Goal: Transaction & Acquisition: Subscribe to service/newsletter

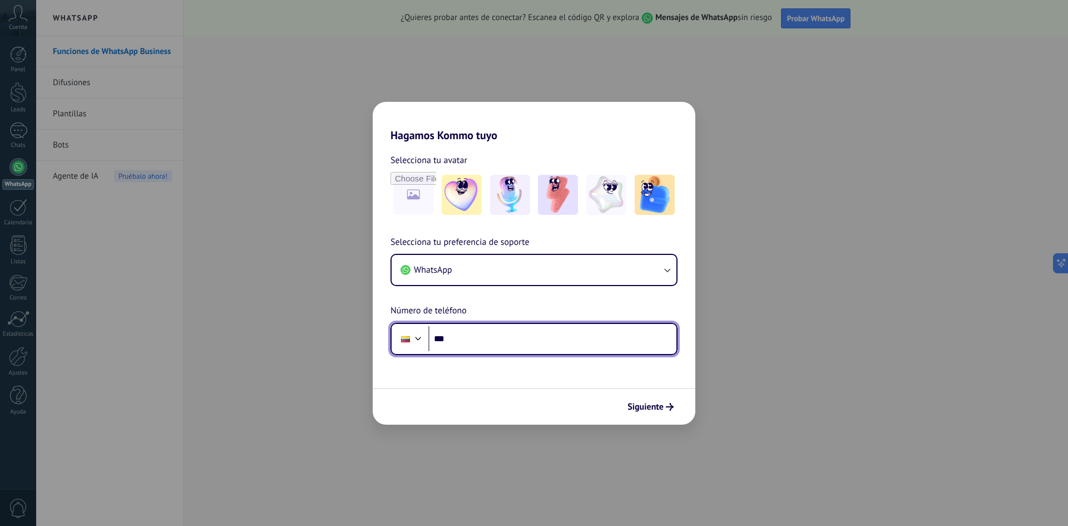
click at [476, 336] on input "***" at bounding box center [552, 339] width 248 height 26
type input "**********"
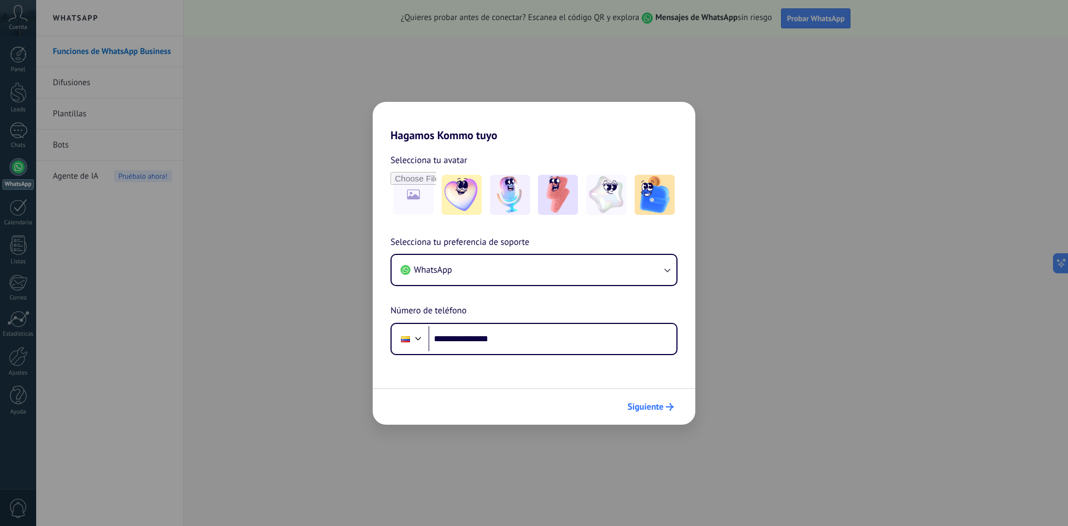
click at [658, 408] on span "Siguiente" at bounding box center [646, 407] width 36 height 8
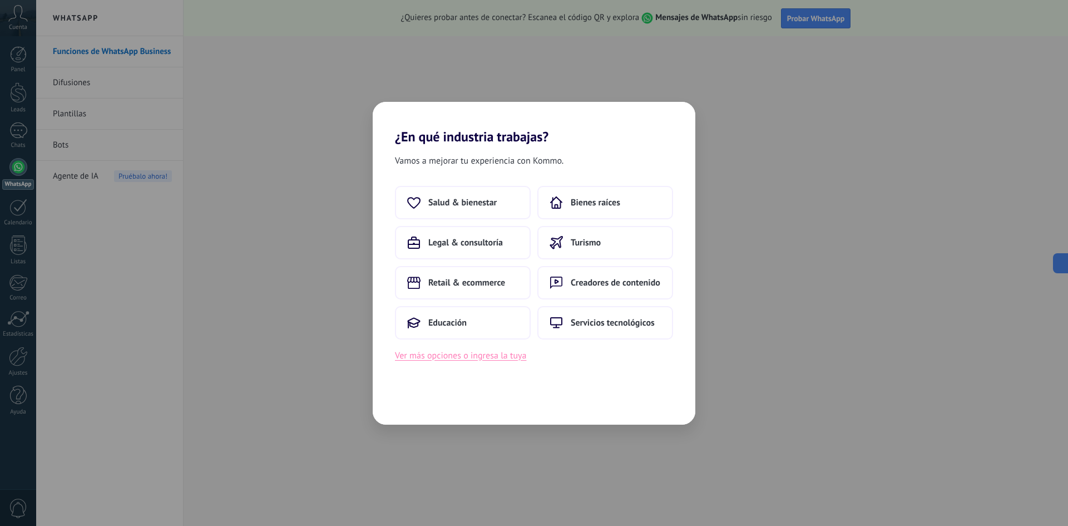
click at [457, 357] on button "Ver más opciones o ingresa la tuya" at bounding box center [460, 355] width 131 height 14
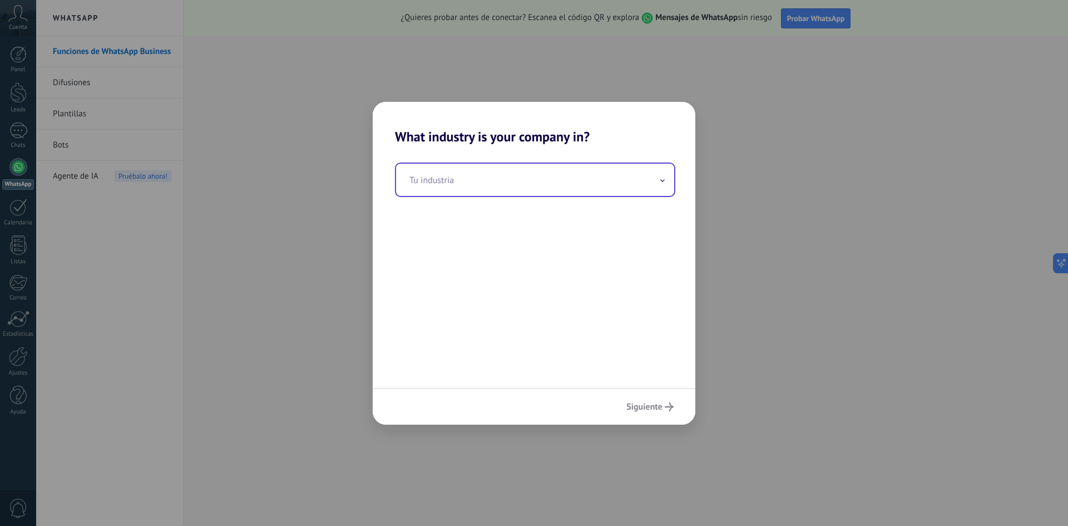
click at [434, 182] on input "text" at bounding box center [535, 180] width 278 height 32
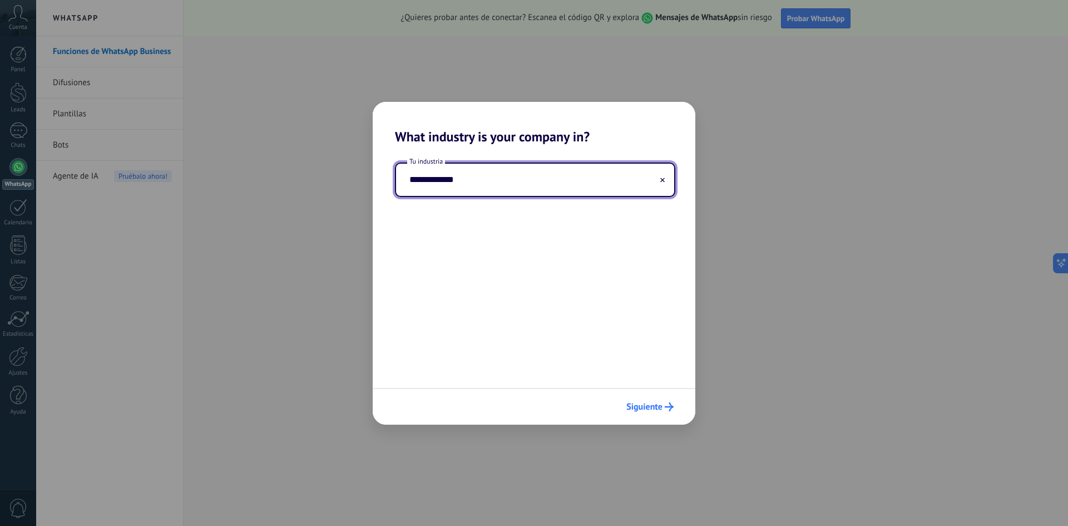
type input "**********"
click at [654, 405] on span "Siguiente" at bounding box center [645, 407] width 36 height 8
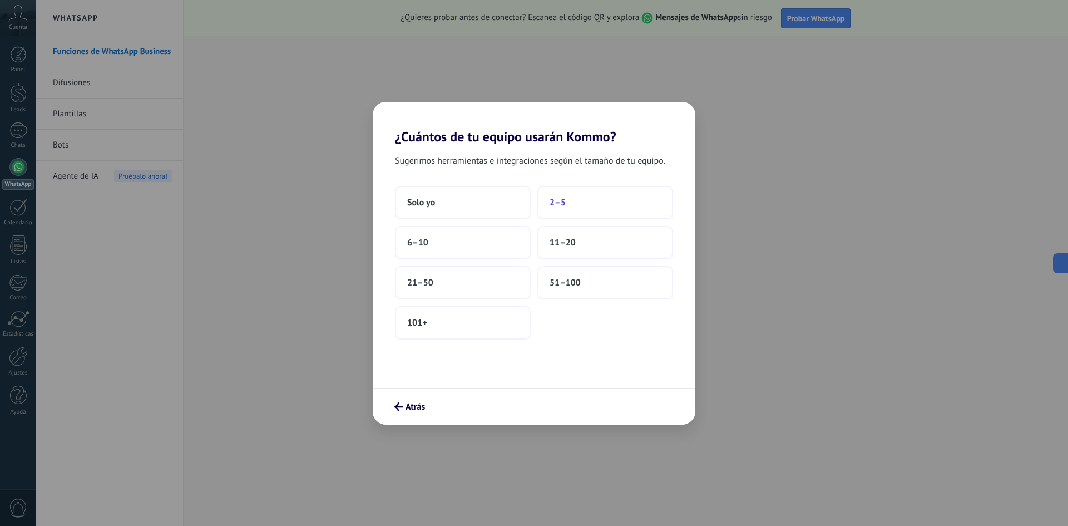
click at [557, 204] on span "2–5" at bounding box center [558, 202] width 16 height 11
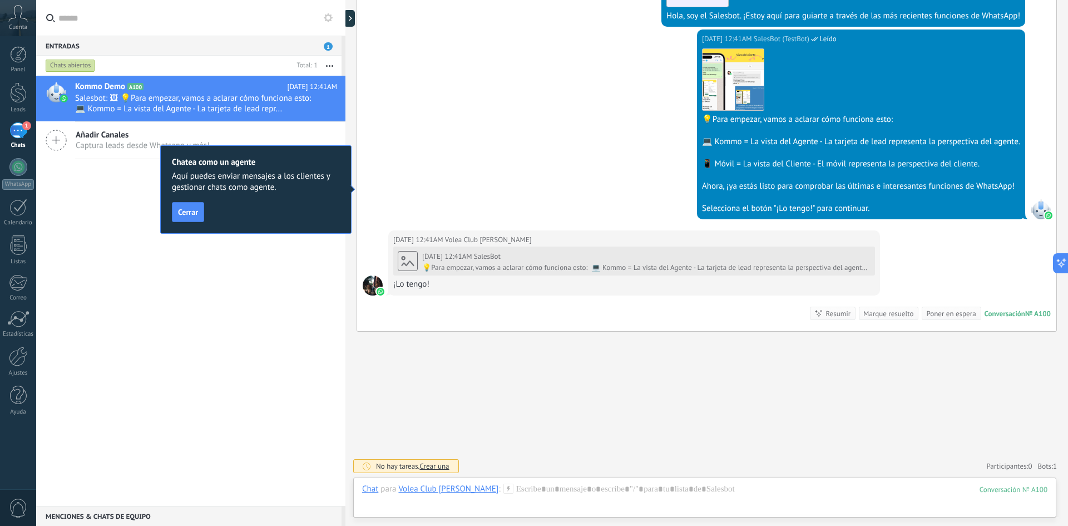
scroll to position [352, 0]
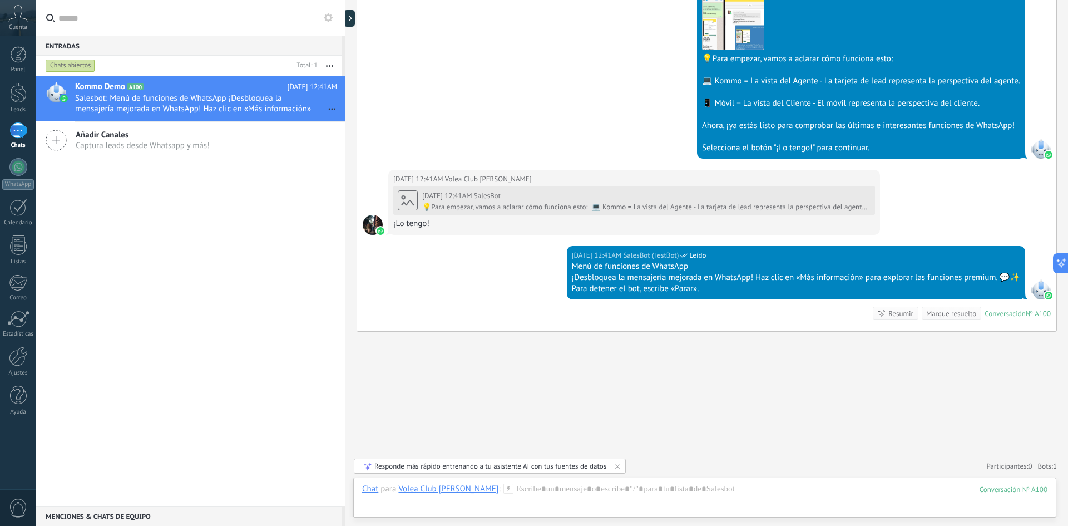
click at [21, 17] on use at bounding box center [18, 13] width 19 height 16
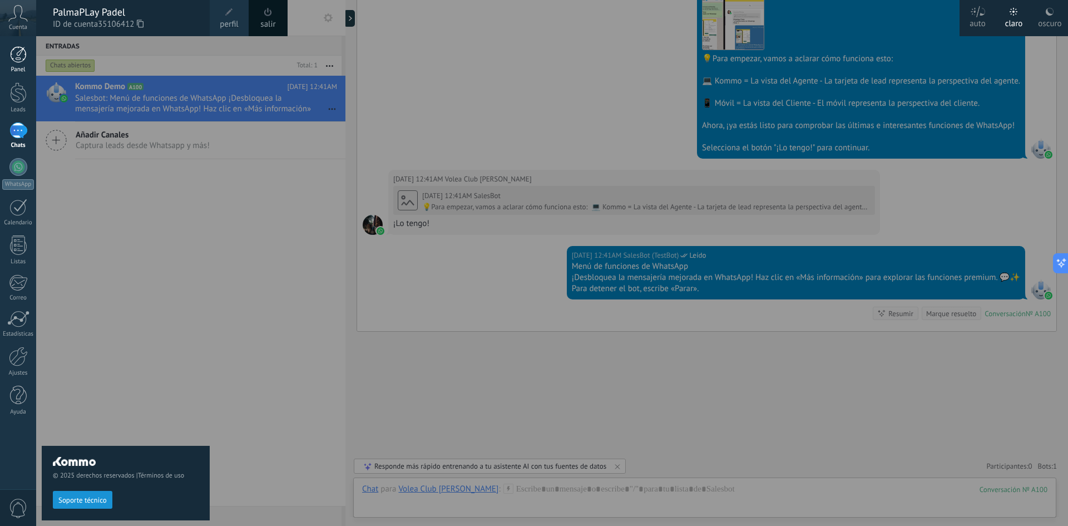
click at [15, 52] on div at bounding box center [18, 54] width 17 height 17
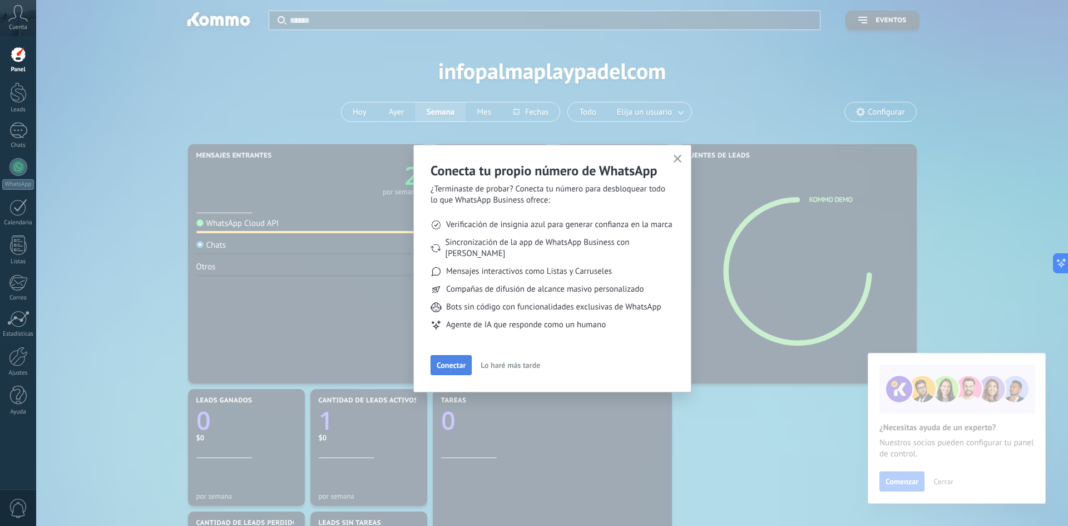
click at [454, 361] on span "Conectar" at bounding box center [451, 365] width 29 height 8
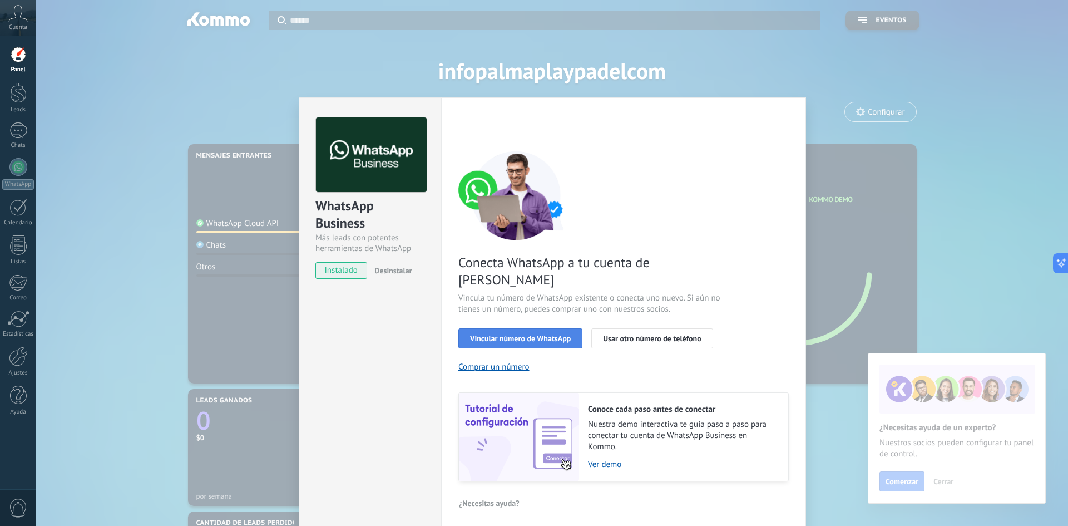
click at [524, 334] on span "Vincular número de WhatsApp" at bounding box center [520, 338] width 101 height 8
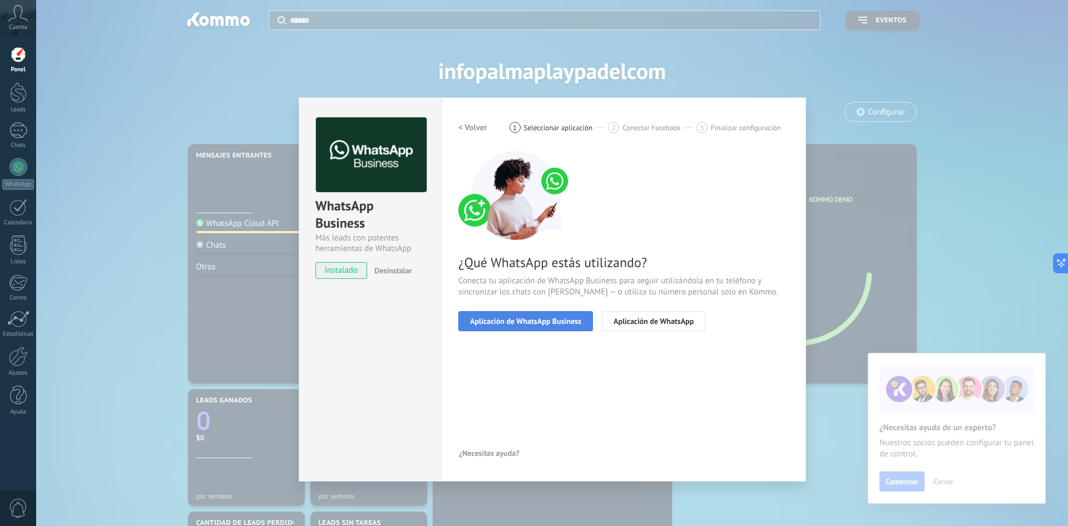
click at [516, 317] on span "Aplicación de WhatsApp Business" at bounding box center [525, 321] width 111 height 8
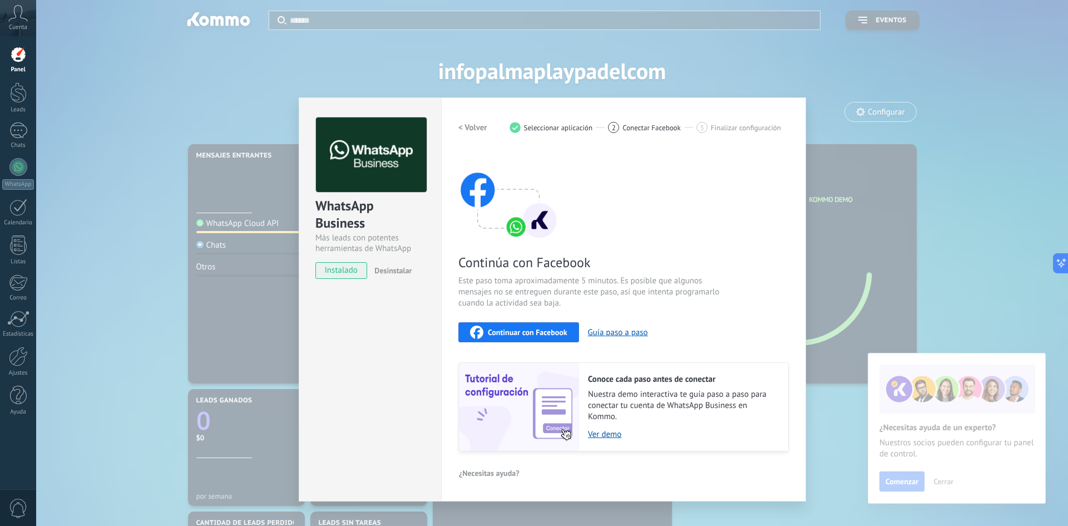
click at [528, 332] on span "Continuar con Facebook" at bounding box center [528, 332] width 80 height 8
click at [781, 77] on div "WhatsApp Business Más leads con potentes herramientas de WhatsApp instalado Des…" at bounding box center [552, 263] width 1032 height 526
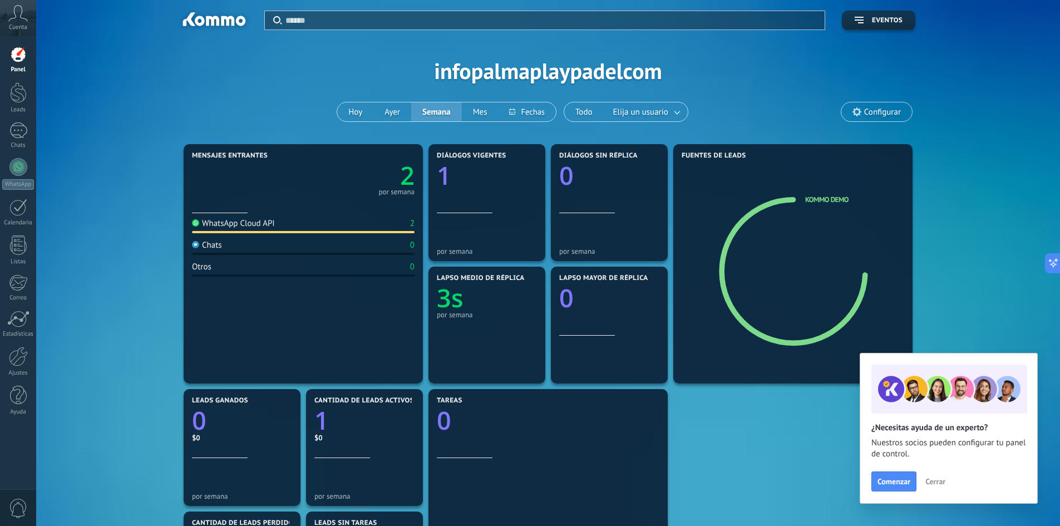
click at [17, 506] on span "0" at bounding box center [18, 508] width 19 height 19
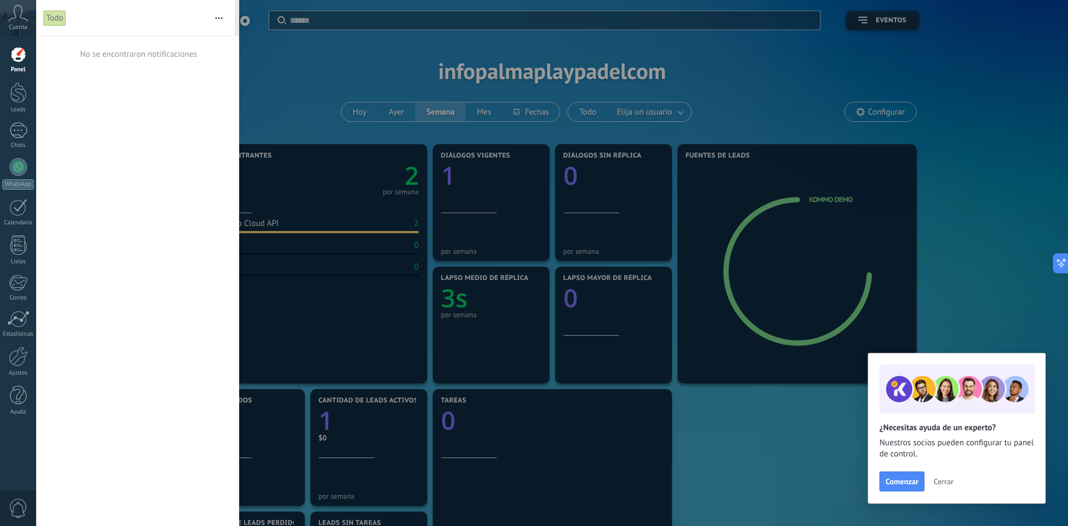
click at [945, 480] on span "Cerrar" at bounding box center [944, 481] width 20 height 8
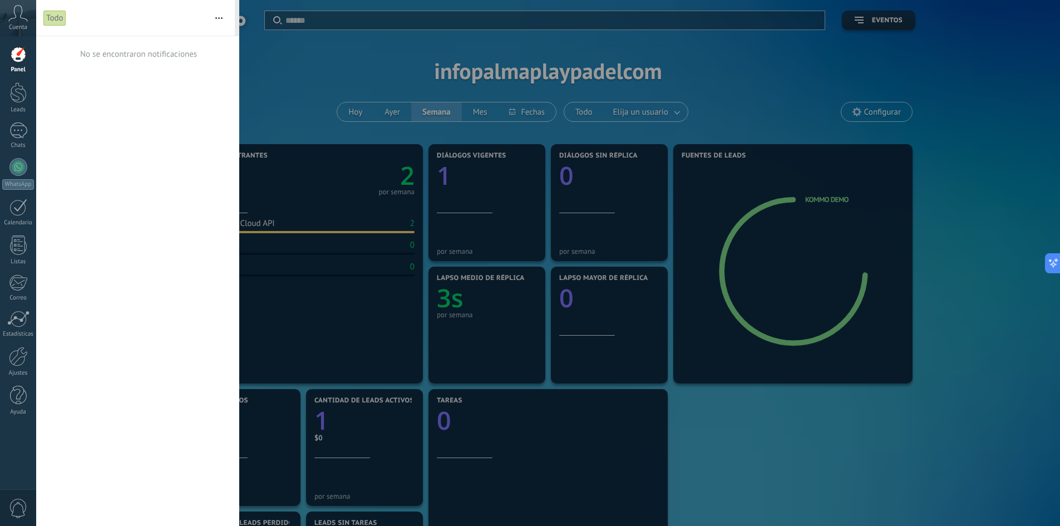
click at [263, 37] on div at bounding box center [530, 263] width 1060 height 526
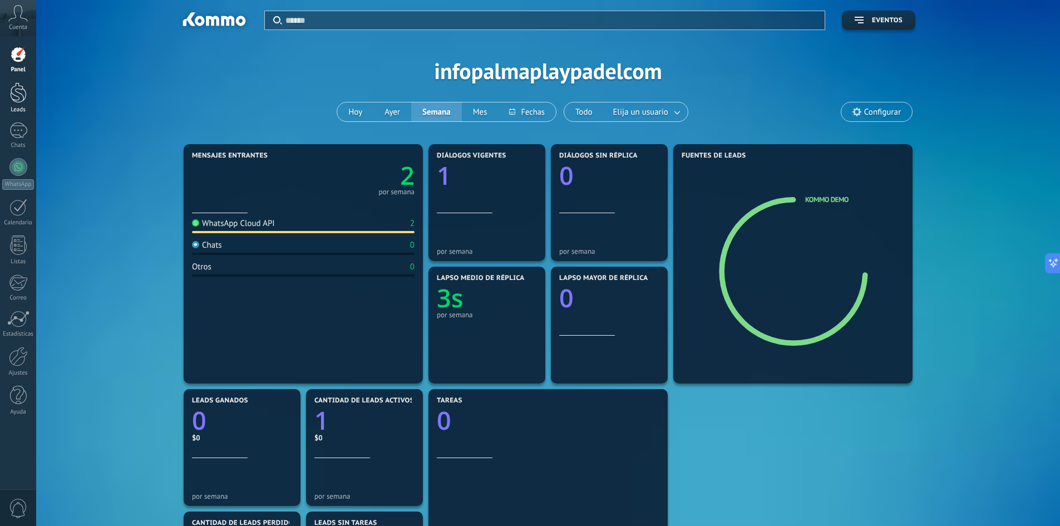
click at [15, 92] on div at bounding box center [18, 92] width 17 height 21
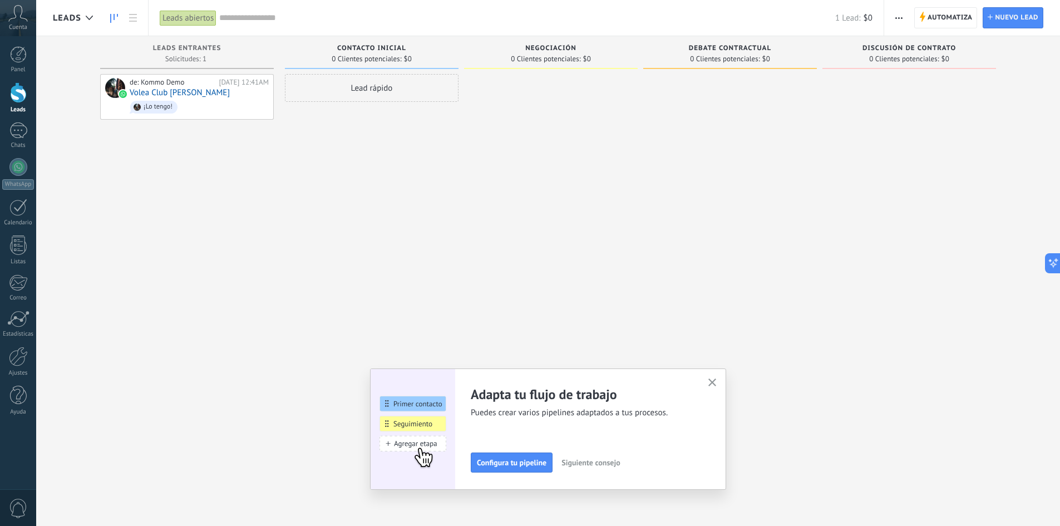
click at [717, 382] on icon "button" at bounding box center [712, 382] width 8 height 8
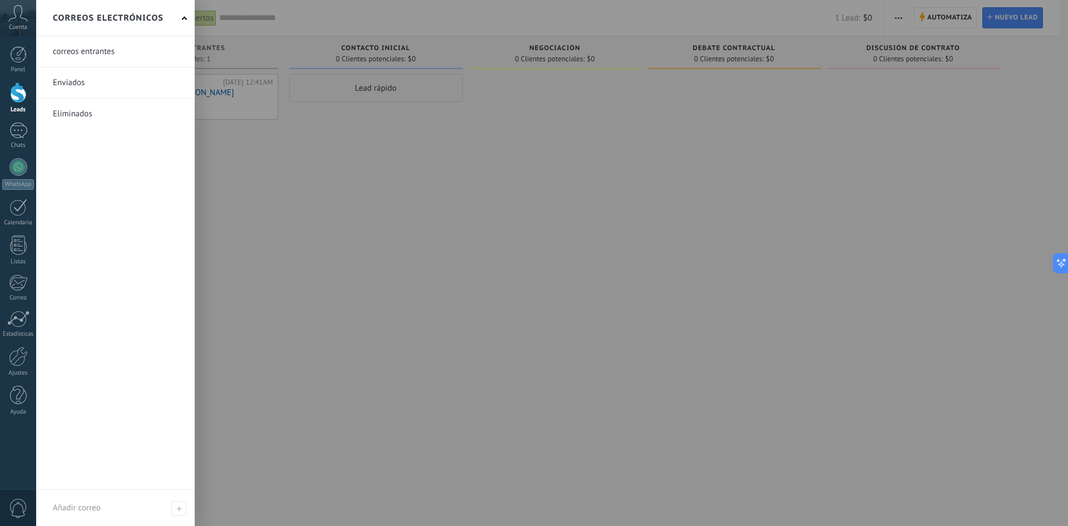
click at [97, 49] on link at bounding box center [115, 51] width 159 height 31
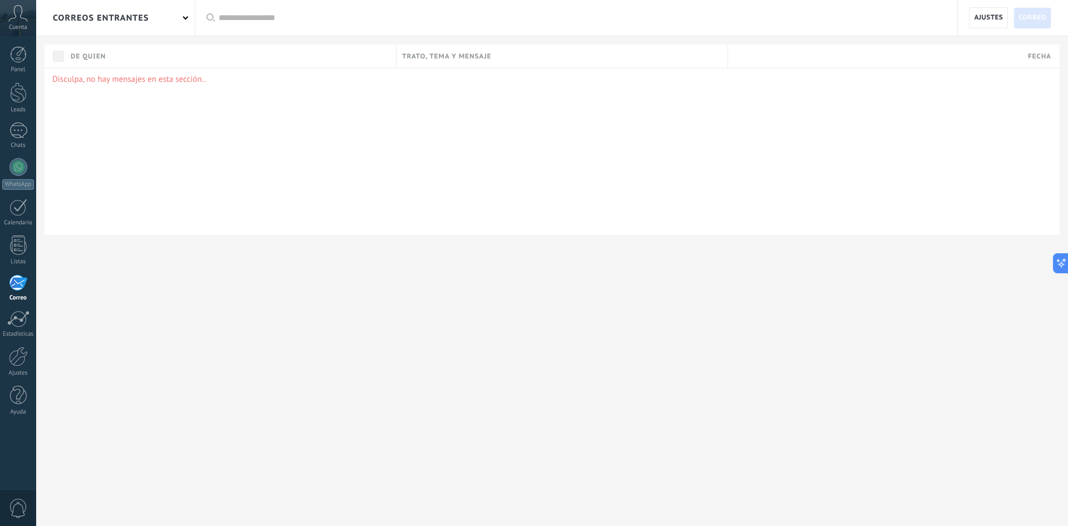
click at [18, 20] on icon at bounding box center [17, 13] width 19 height 17
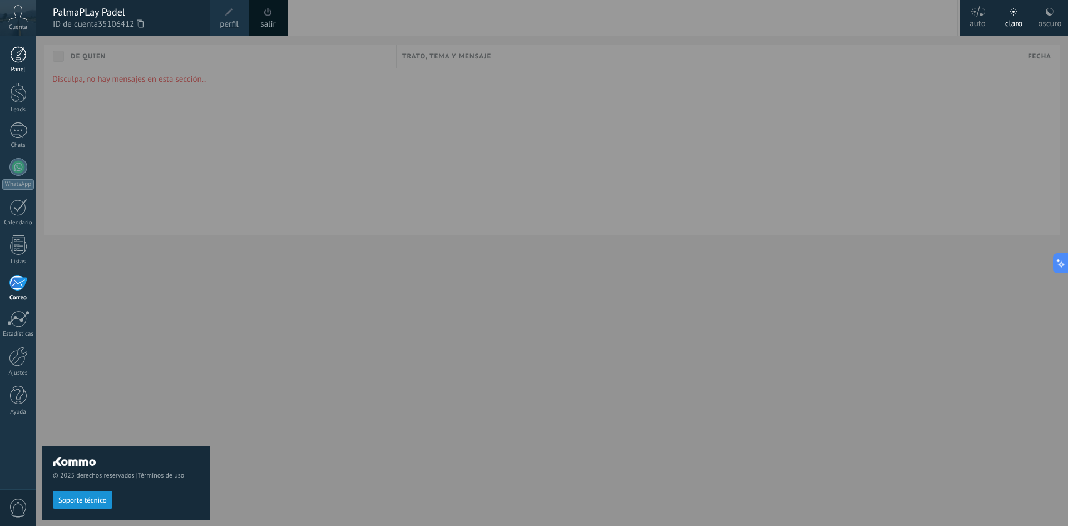
click at [23, 49] on div at bounding box center [18, 54] width 17 height 17
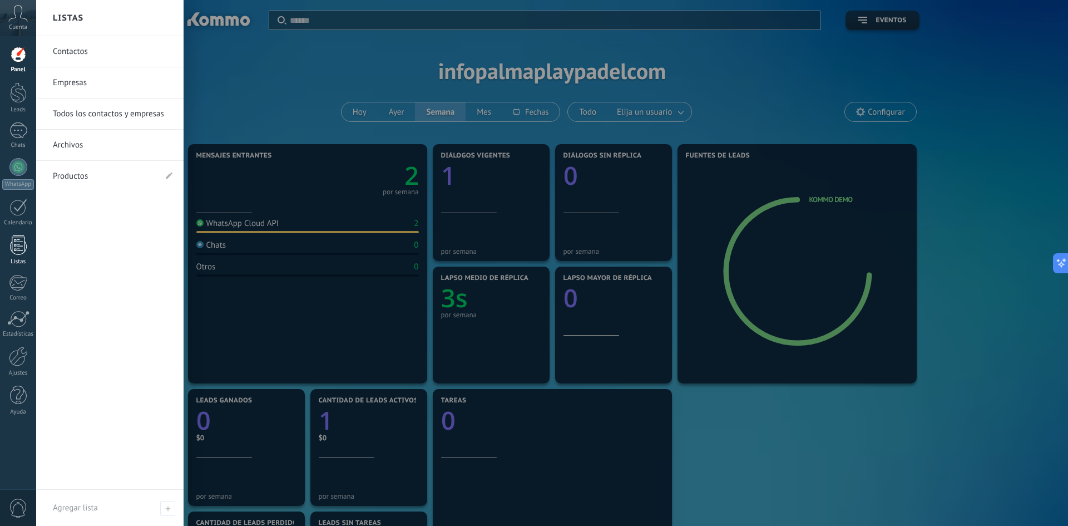
click at [18, 245] on div at bounding box center [18, 244] width 17 height 19
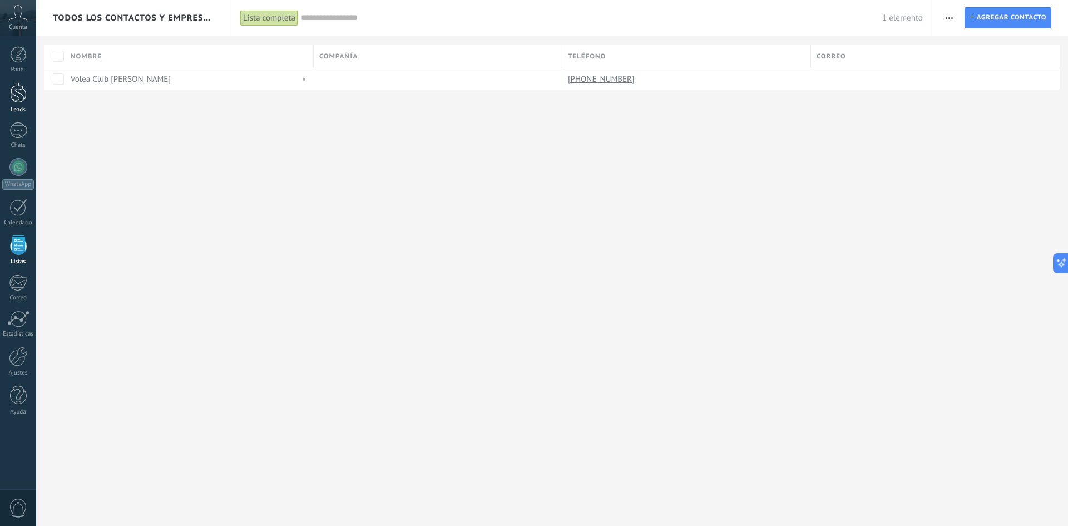
click at [22, 96] on div at bounding box center [18, 92] width 17 height 21
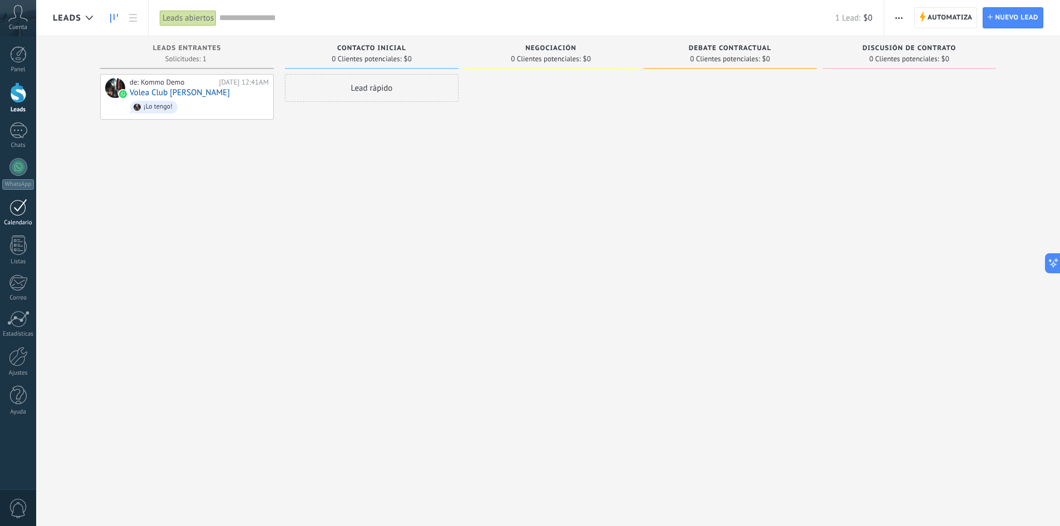
click at [20, 211] on div at bounding box center [18, 207] width 18 height 17
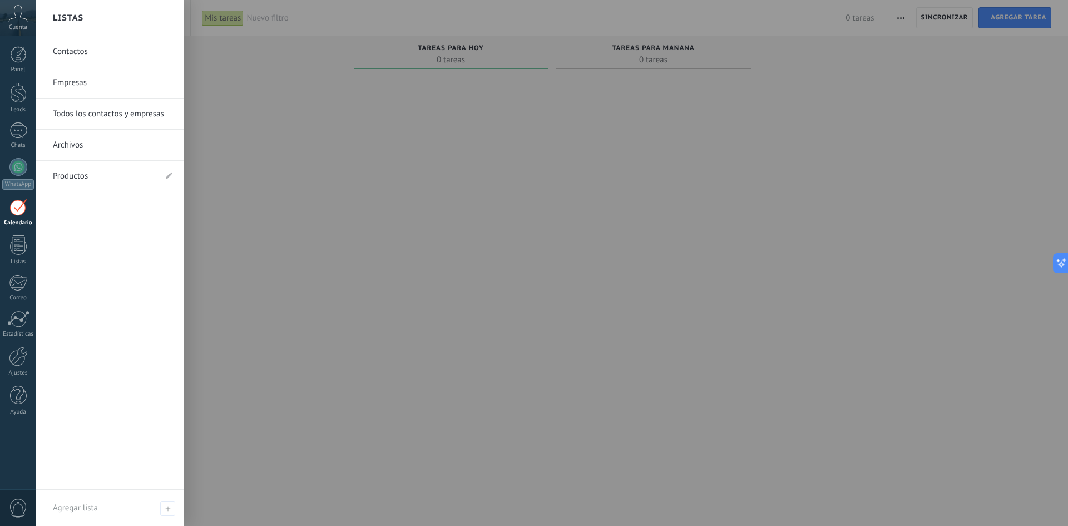
click at [79, 175] on link "Productos" at bounding box center [104, 176] width 103 height 31
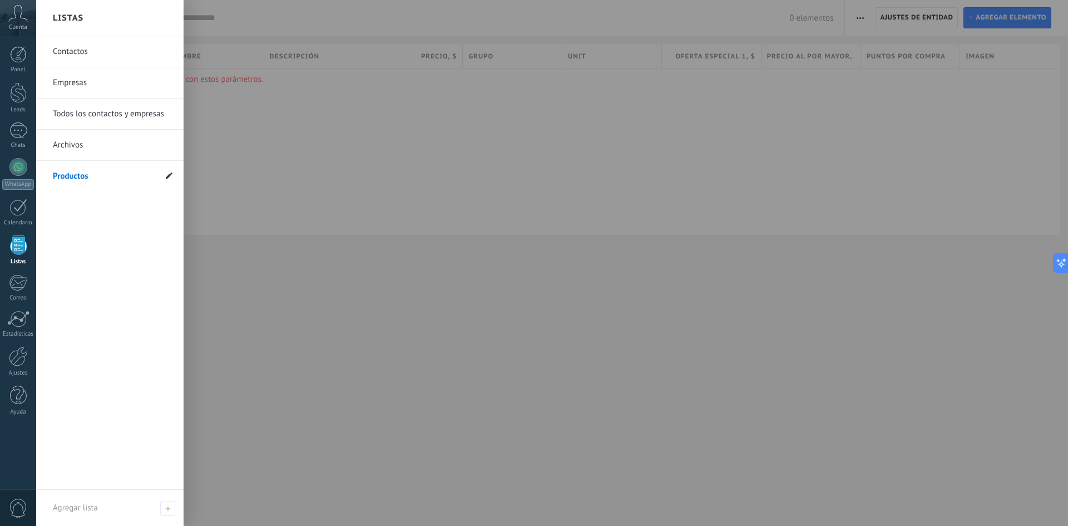
click at [168, 174] on icon at bounding box center [169, 175] width 7 height 7
click at [120, 176] on input "*********" at bounding box center [104, 177] width 103 height 18
click at [166, 175] on icon at bounding box center [167, 176] width 12 height 7
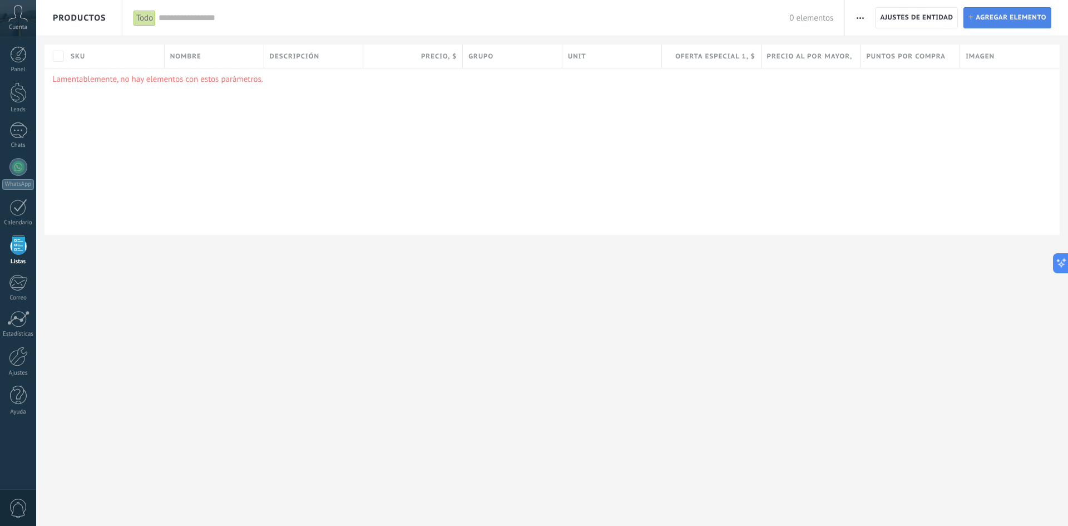
click at [1002, 18] on span "Agregar elemento" at bounding box center [1011, 18] width 71 height 20
type textarea "***"
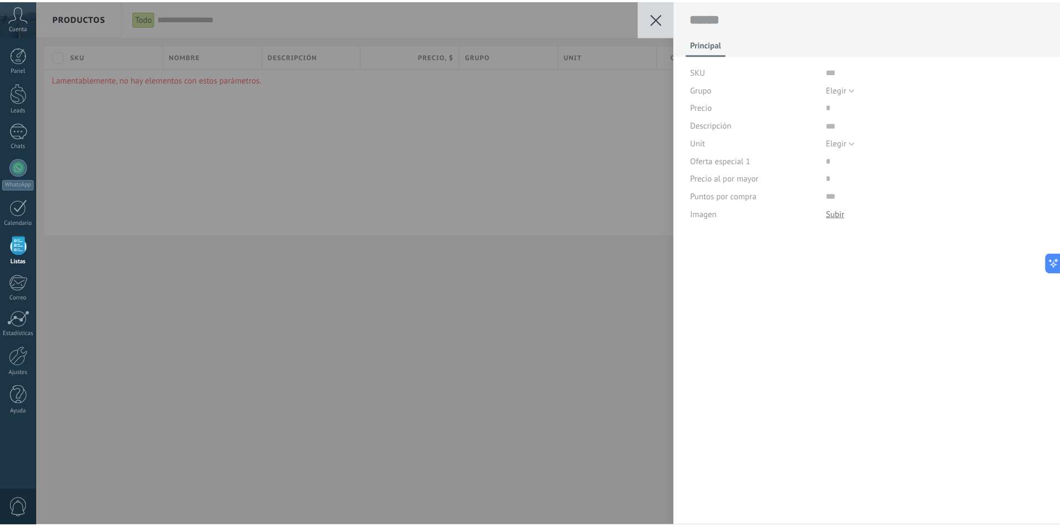
scroll to position [11, 0]
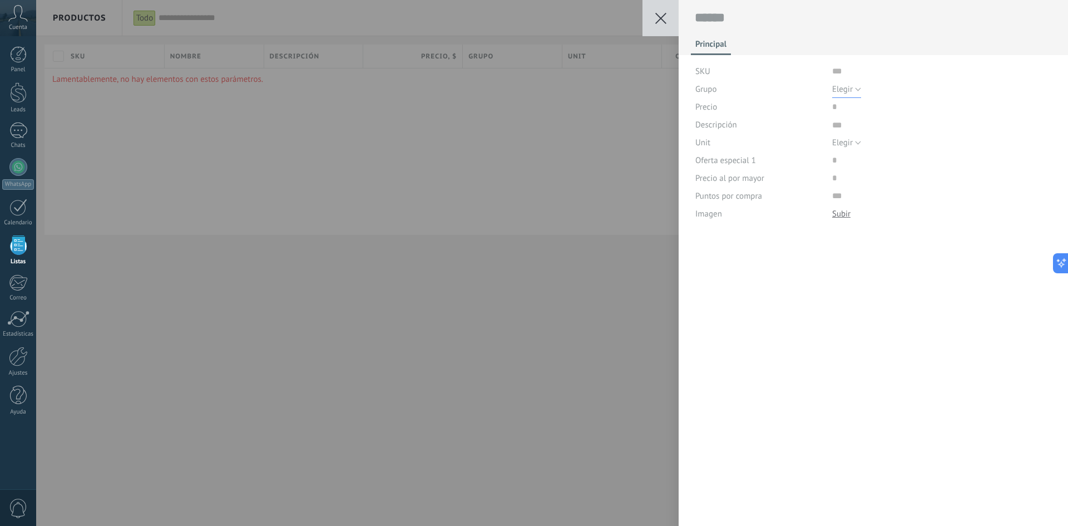
click at [843, 88] on span "Elegir" at bounding box center [843, 89] width 21 height 11
click at [843, 88] on span "Elegir" at bounding box center [931, 89] width 223 height 11
click at [663, 19] on use at bounding box center [661, 18] width 11 height 11
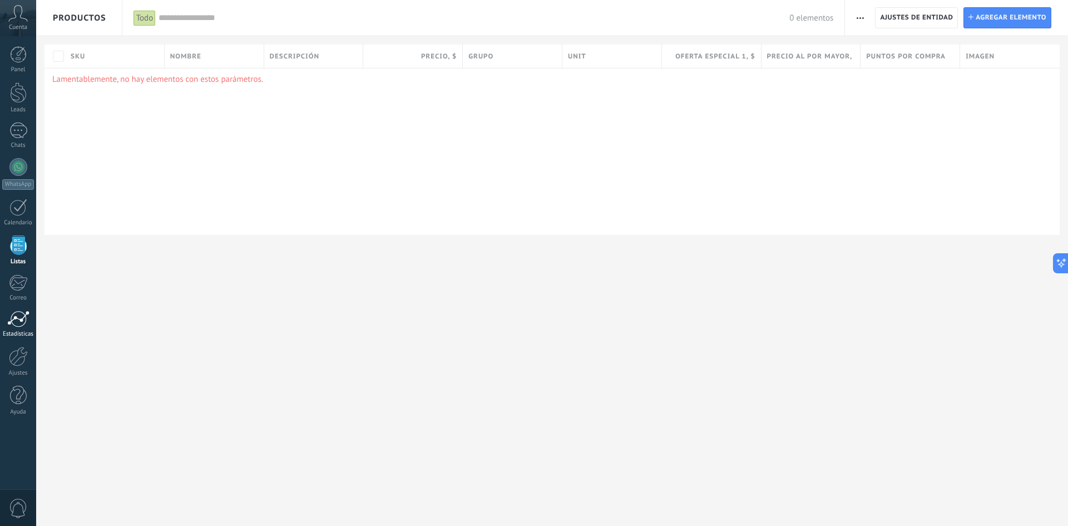
click at [22, 314] on div at bounding box center [18, 319] width 22 height 17
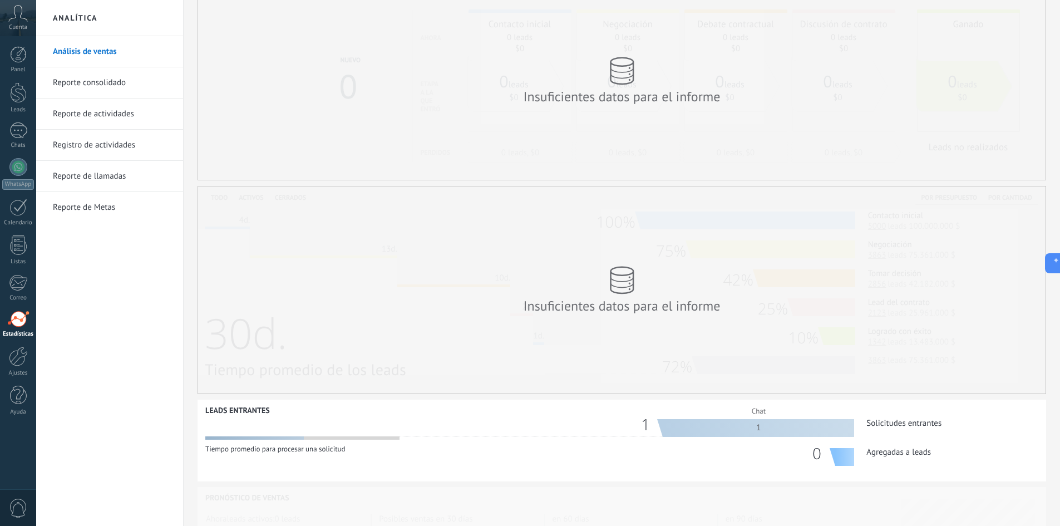
scroll to position [211, 0]
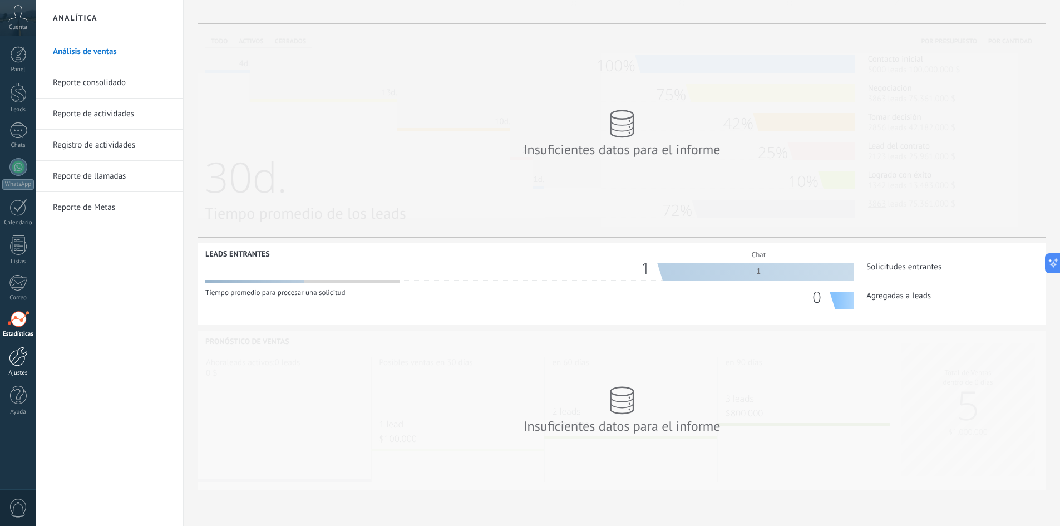
click at [9, 356] on div at bounding box center [18, 356] width 19 height 19
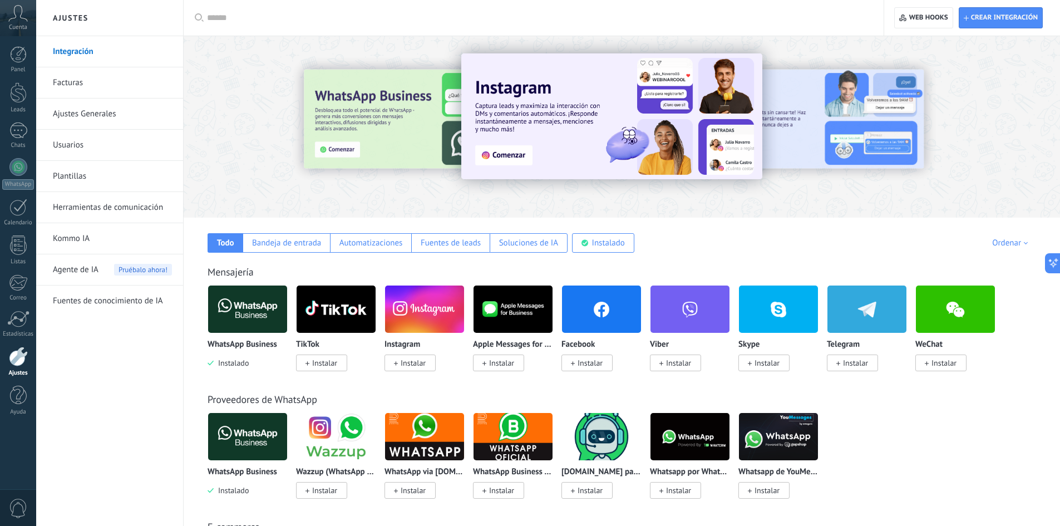
click at [77, 83] on link "Facturas" at bounding box center [112, 82] width 119 height 31
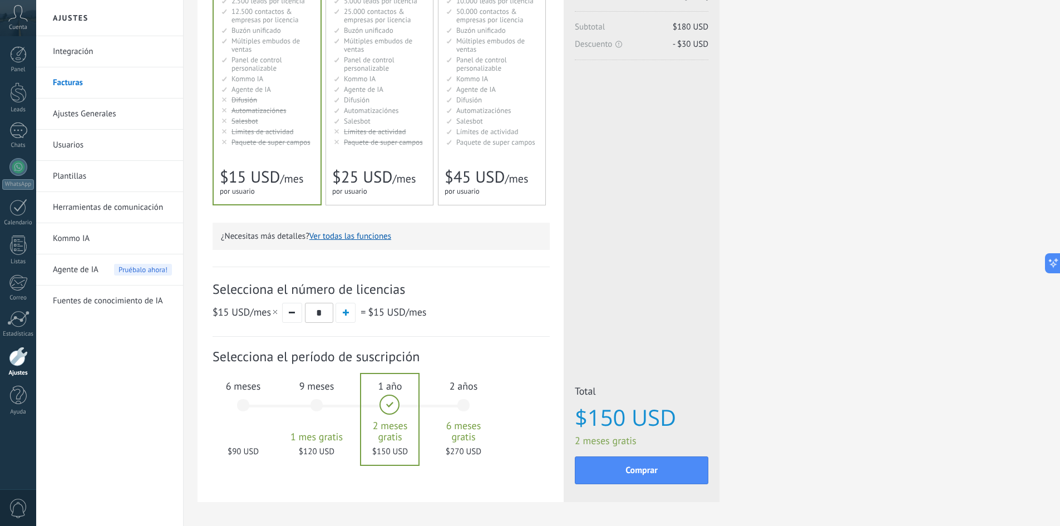
scroll to position [187, 0]
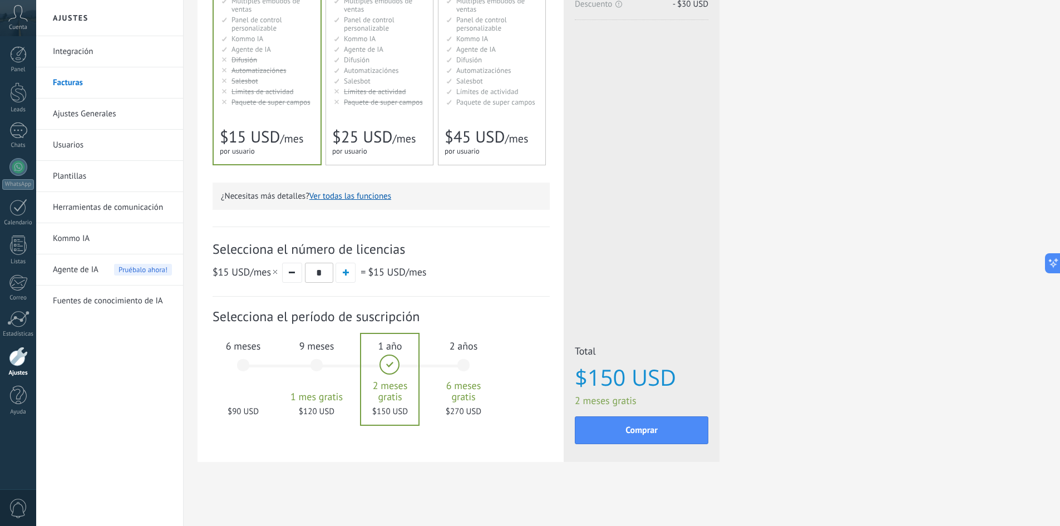
click at [243, 353] on div "6 meses $90 USD" at bounding box center [243, 370] width 60 height 78
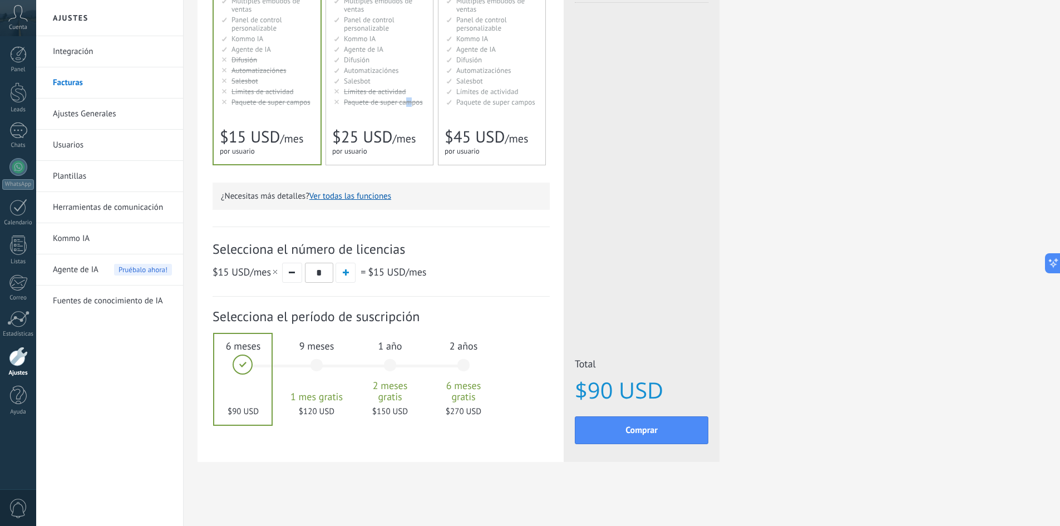
click at [408, 117] on div "Avanzado Для автоматизации сделок в растущей компании For growing businesses th…" at bounding box center [379, 37] width 107 height 256
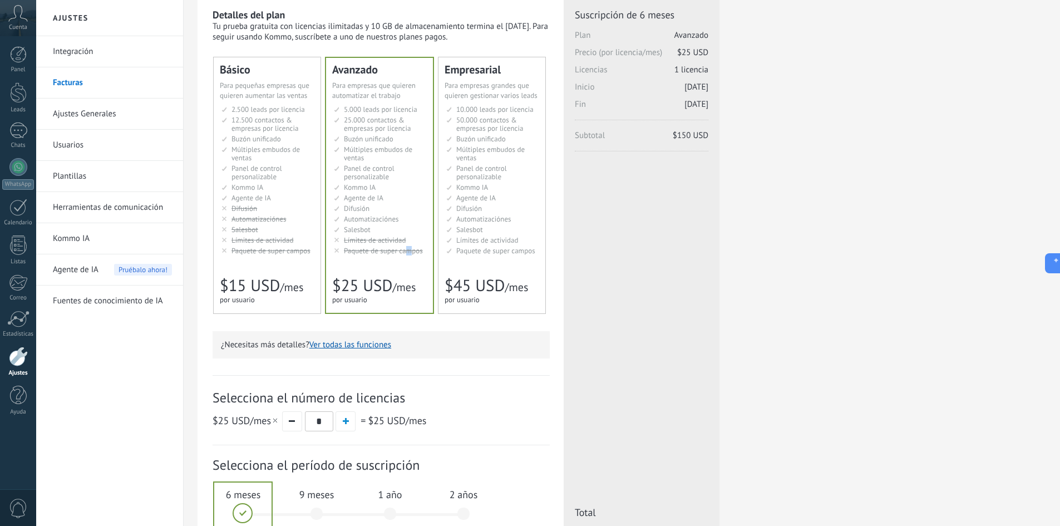
scroll to position [0, 0]
